Goal: Transaction & Acquisition: Purchase product/service

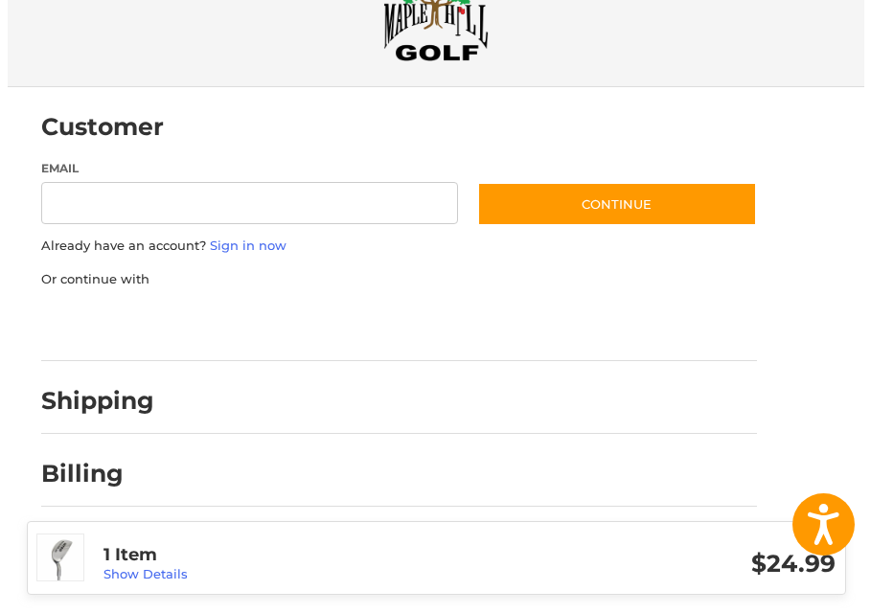
scroll to position [126, 0]
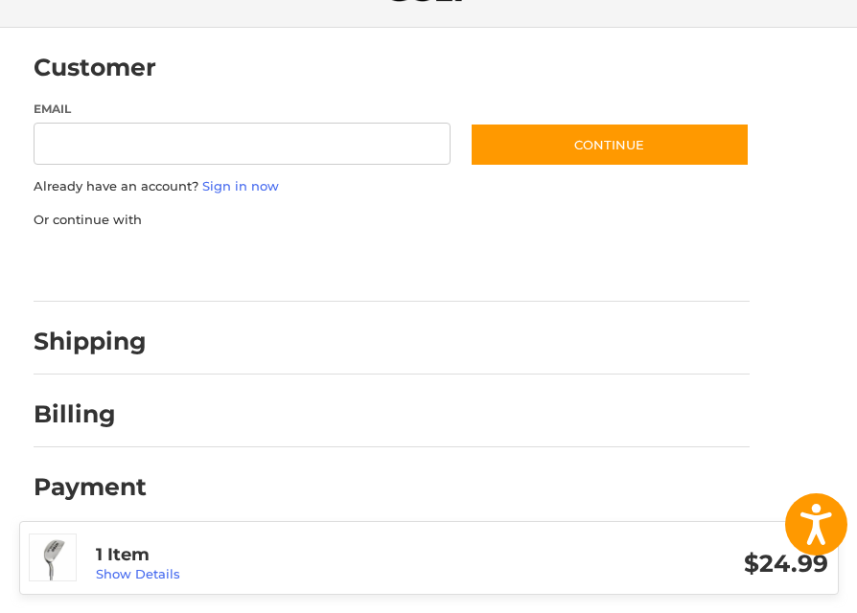
click at [154, 564] on h3 "1 Item" at bounding box center [279, 555] width 366 height 22
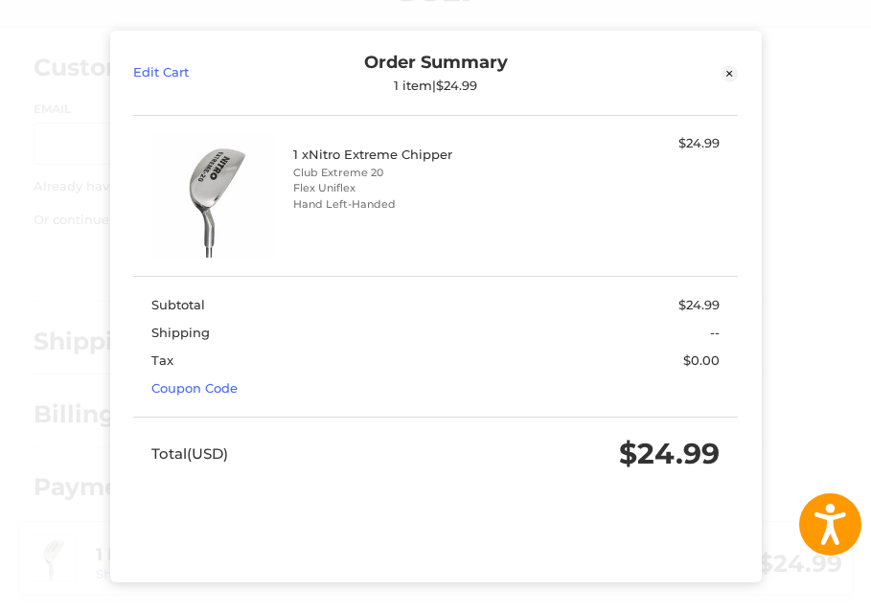
click at [200, 401] on section "Subtotal $24.99 Shipping -- Tax $0.00 Coupon Code" at bounding box center [435, 346] width 605 height 141
click at [206, 390] on link "Coupon Code" at bounding box center [194, 387] width 86 height 15
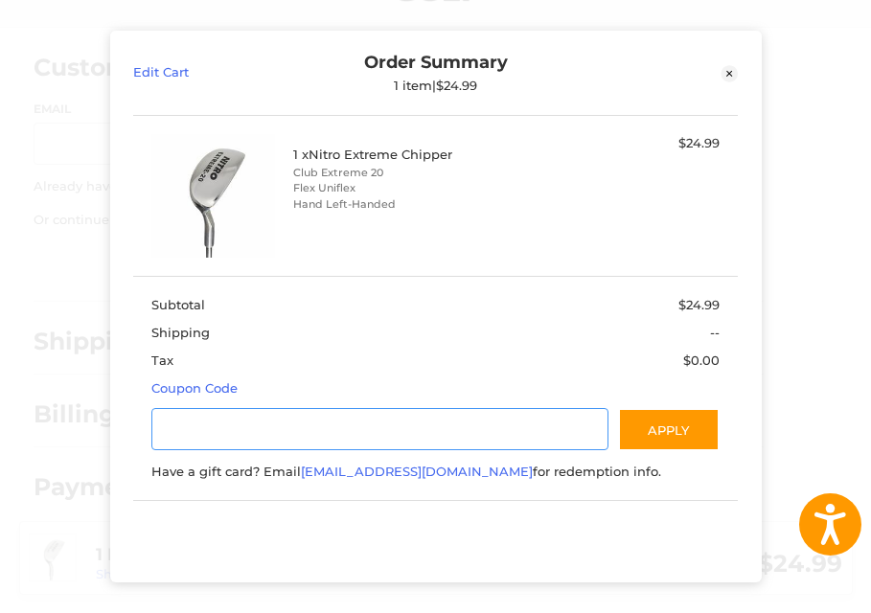
click at [230, 429] on input "Gift Certificate or Coupon Code" at bounding box center [379, 429] width 457 height 43
paste input "******"
type input "******"
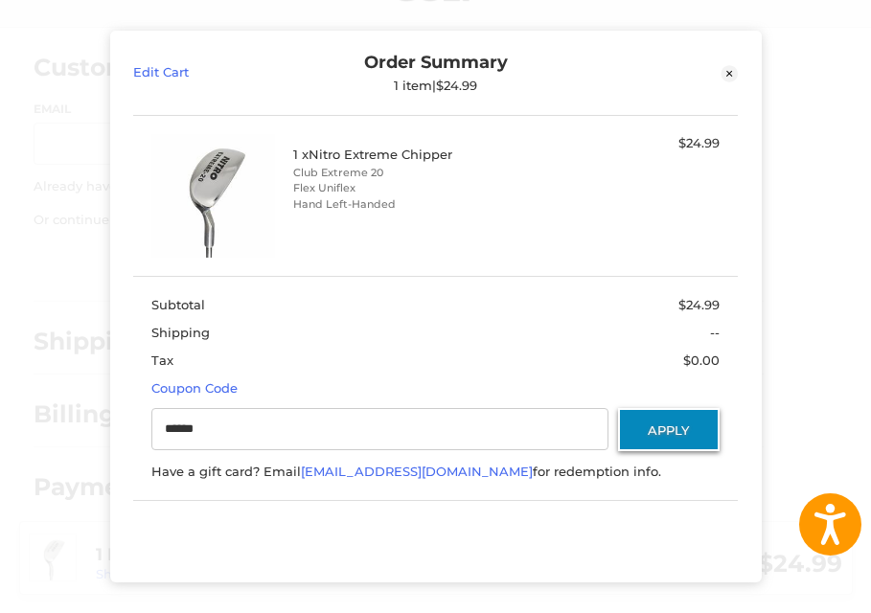
click at [653, 432] on button "Apply" at bounding box center [669, 429] width 102 height 43
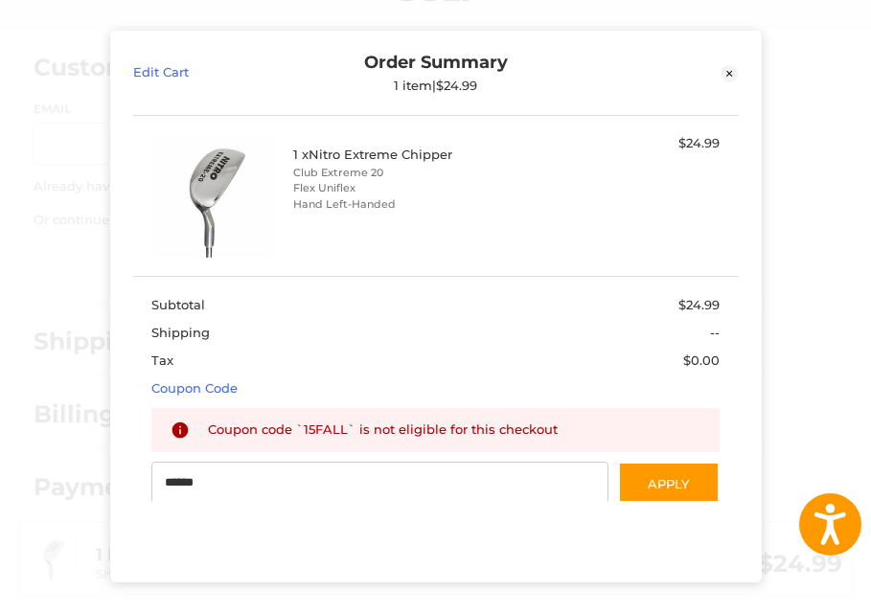
click at [312, 421] on div "Coupon code `15FALL` is not eligible for this checkout" at bounding box center [454, 431] width 493 height 20
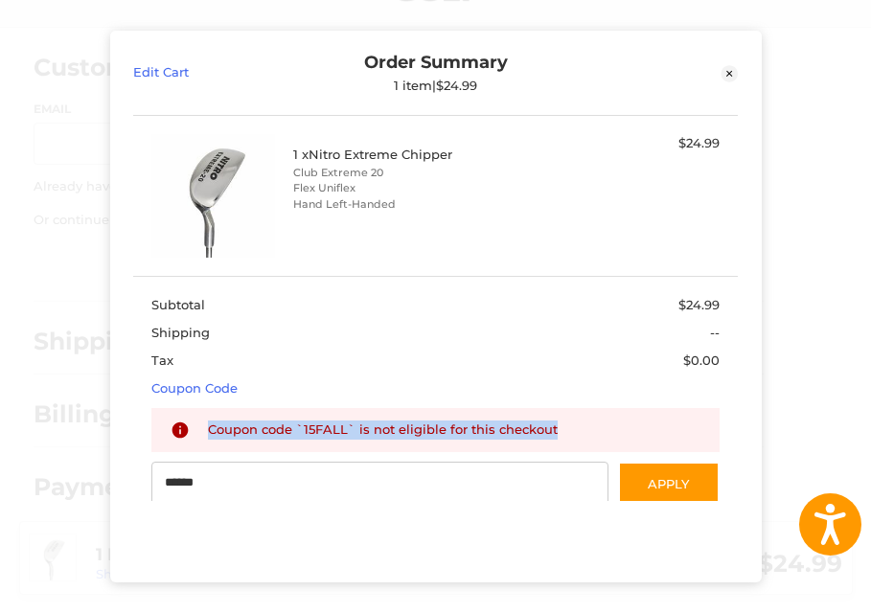
click at [312, 421] on div "Coupon code `15FALL` is not eligible for this checkout" at bounding box center [454, 431] width 493 height 20
copy div "Coupon code `15FALL` is not eligible for this checkout"
